Goal: Transaction & Acquisition: Purchase product/service

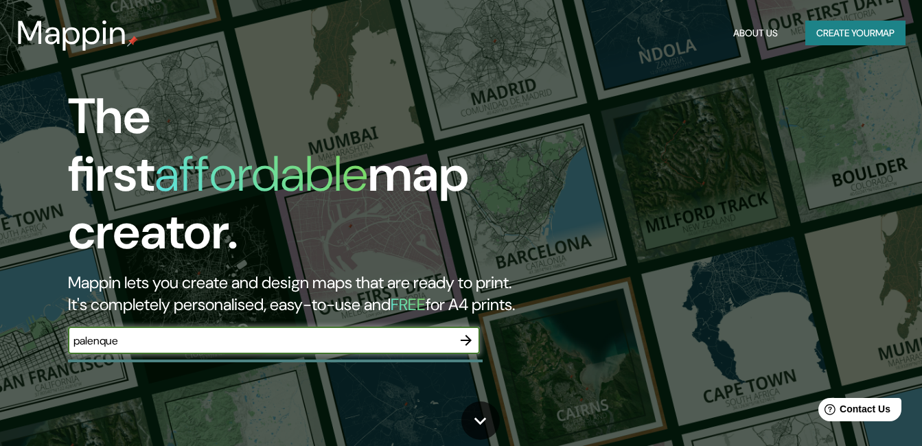
click at [380, 334] on input "palenque" at bounding box center [260, 341] width 384 height 16
type input "[GEOGRAPHIC_DATA], [GEOGRAPHIC_DATA]"
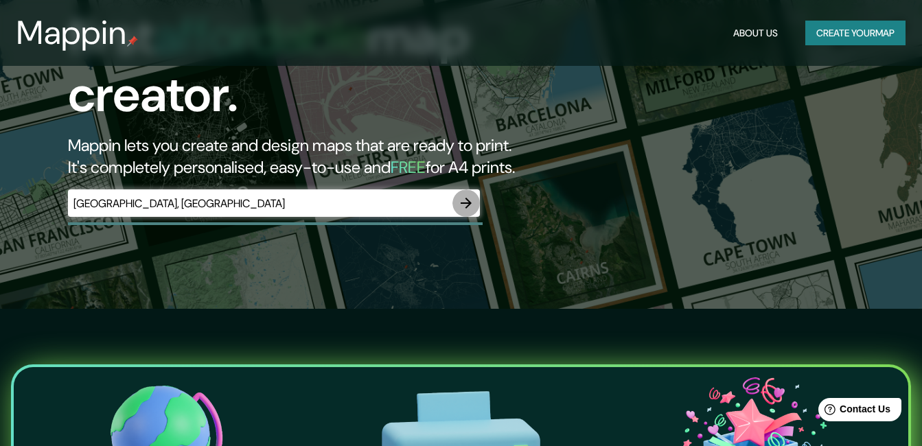
click at [466, 195] on icon "button" at bounding box center [466, 203] width 16 height 16
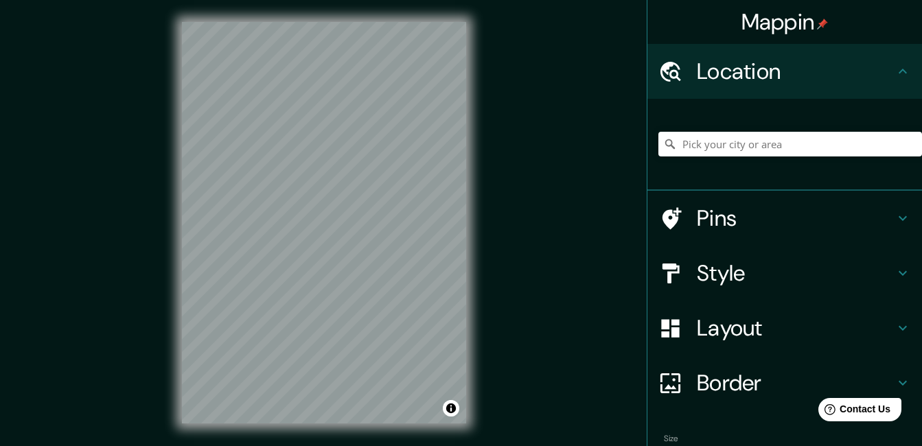
click at [758, 224] on h4 "Pins" at bounding box center [796, 217] width 198 height 27
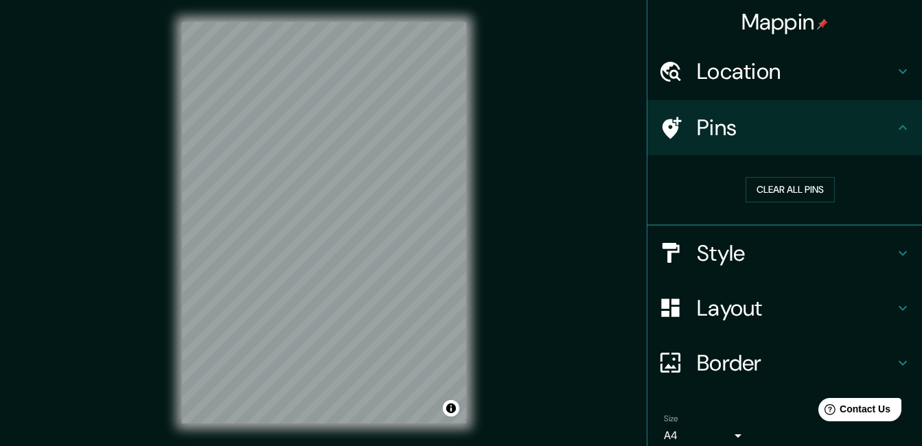
click at [510, 202] on div "Mappin Location Pins Clear all pins Style Layout Border Choose a border. Hint :…" at bounding box center [461, 233] width 922 height 467
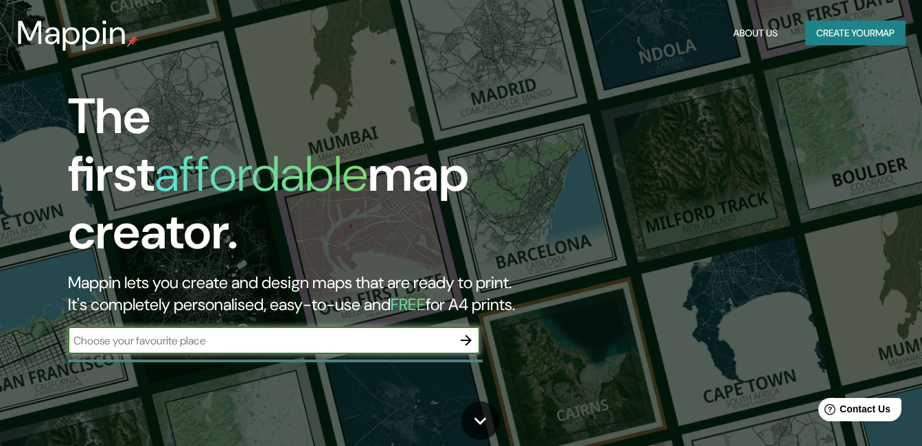
click at [163, 333] on input "text" at bounding box center [260, 341] width 384 height 16
type input "[GEOGRAPHIC_DATA], [GEOGRAPHIC_DATA]"
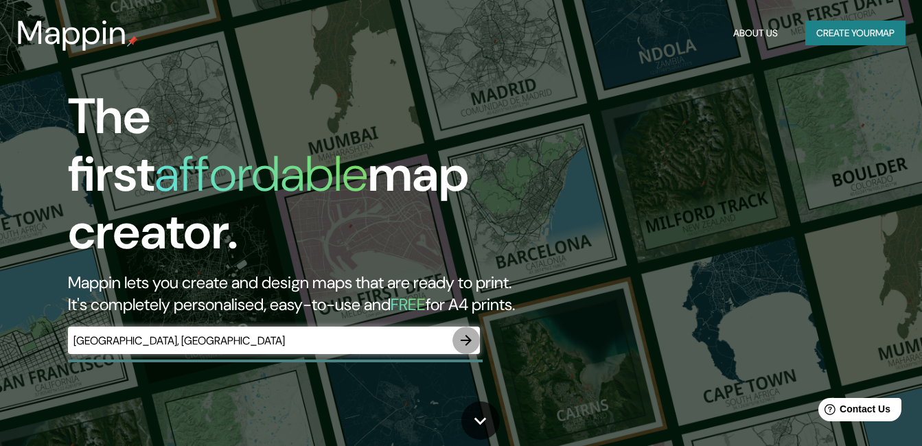
click at [465, 332] on icon "button" at bounding box center [466, 340] width 16 height 16
